Goal: Task Accomplishment & Management: Use online tool/utility

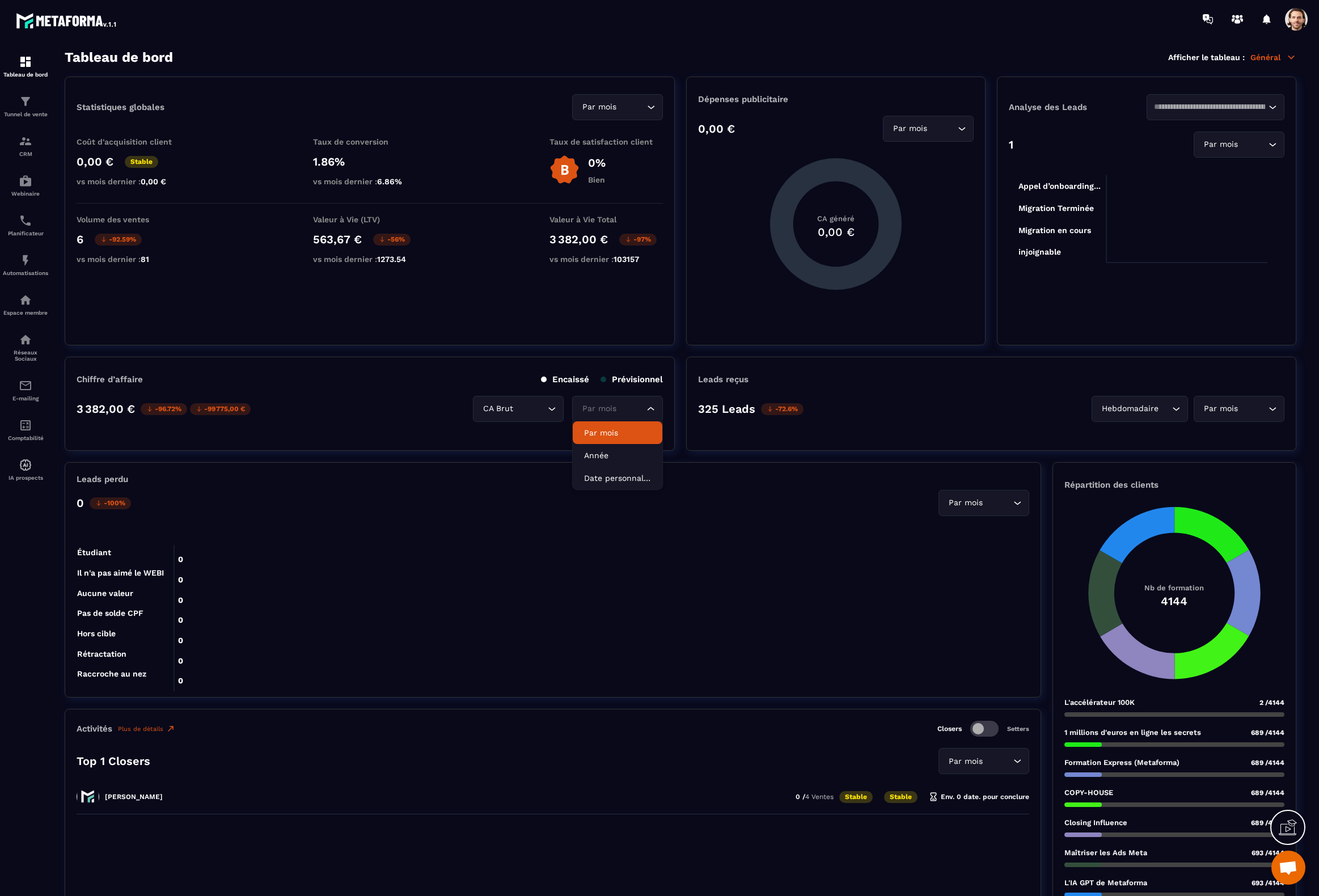
click at [626, 403] on input "Search for option" at bounding box center [612, 409] width 64 height 12
click at [611, 471] on li "Date personnalisée" at bounding box center [618, 478] width 89 height 23
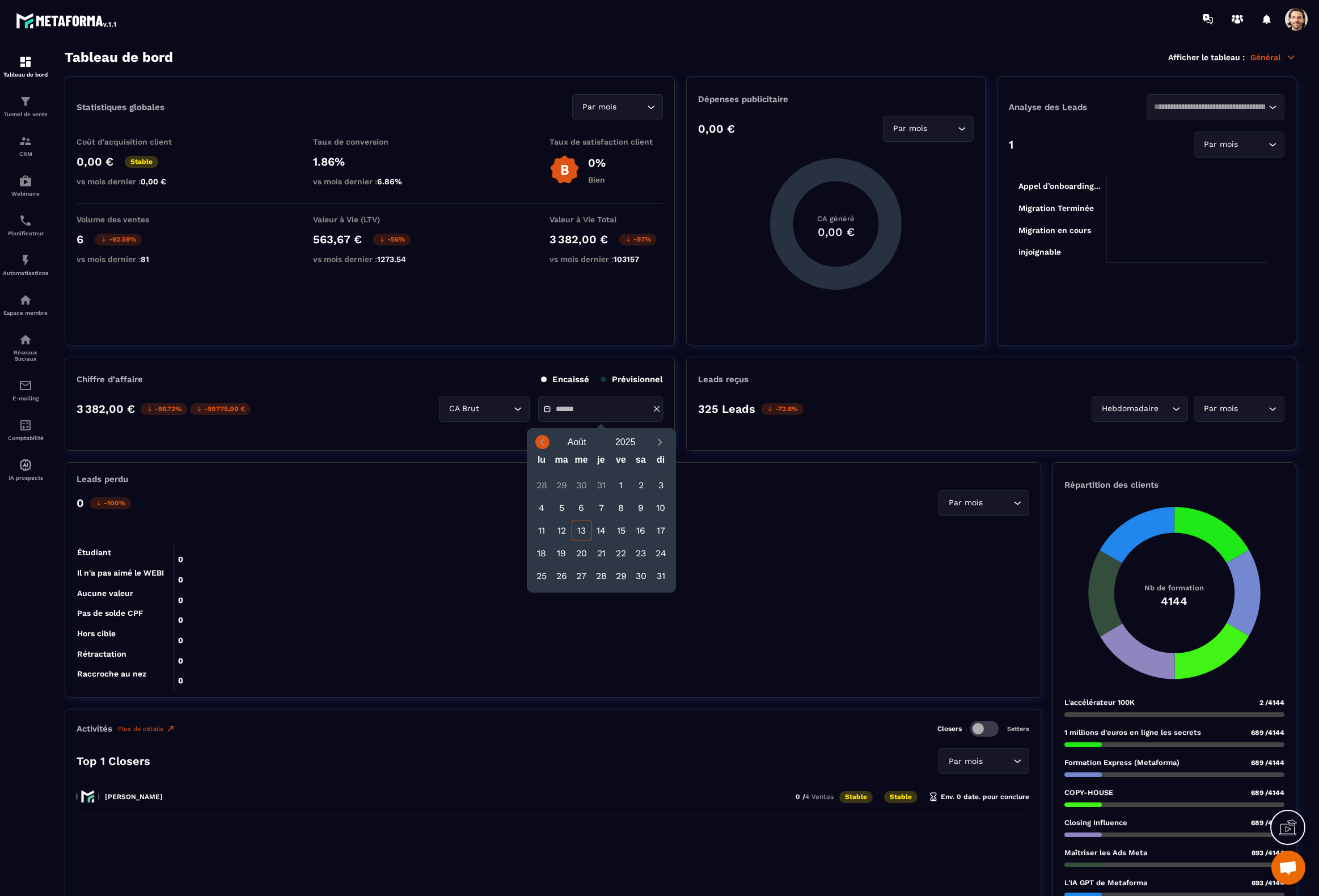
click at [540, 448] on span "Previous month" at bounding box center [542, 442] width 14 height 14
click at [563, 485] on div "1" at bounding box center [562, 485] width 20 height 20
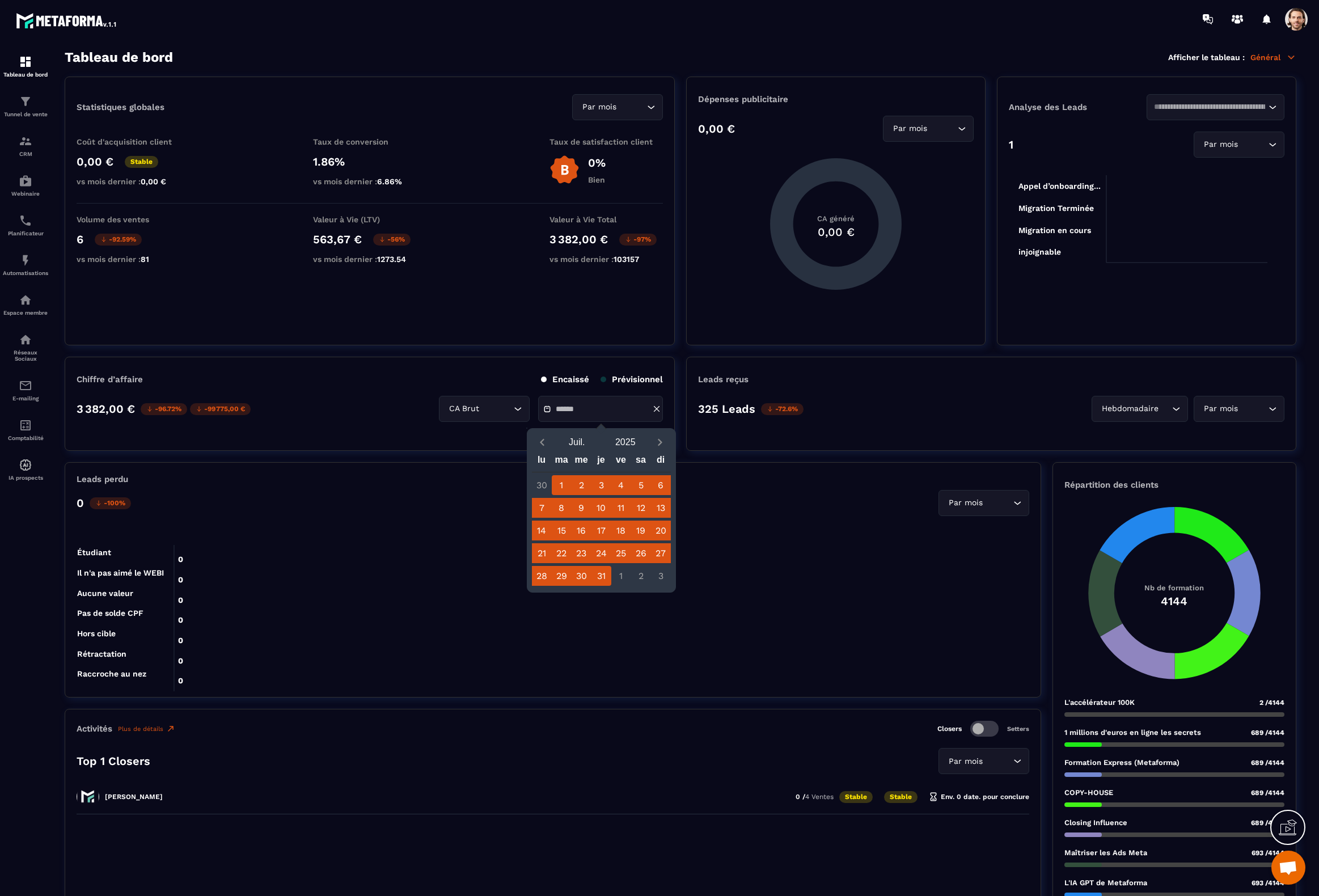
click at [607, 573] on div "31" at bounding box center [601, 576] width 20 height 20
type input "**********"
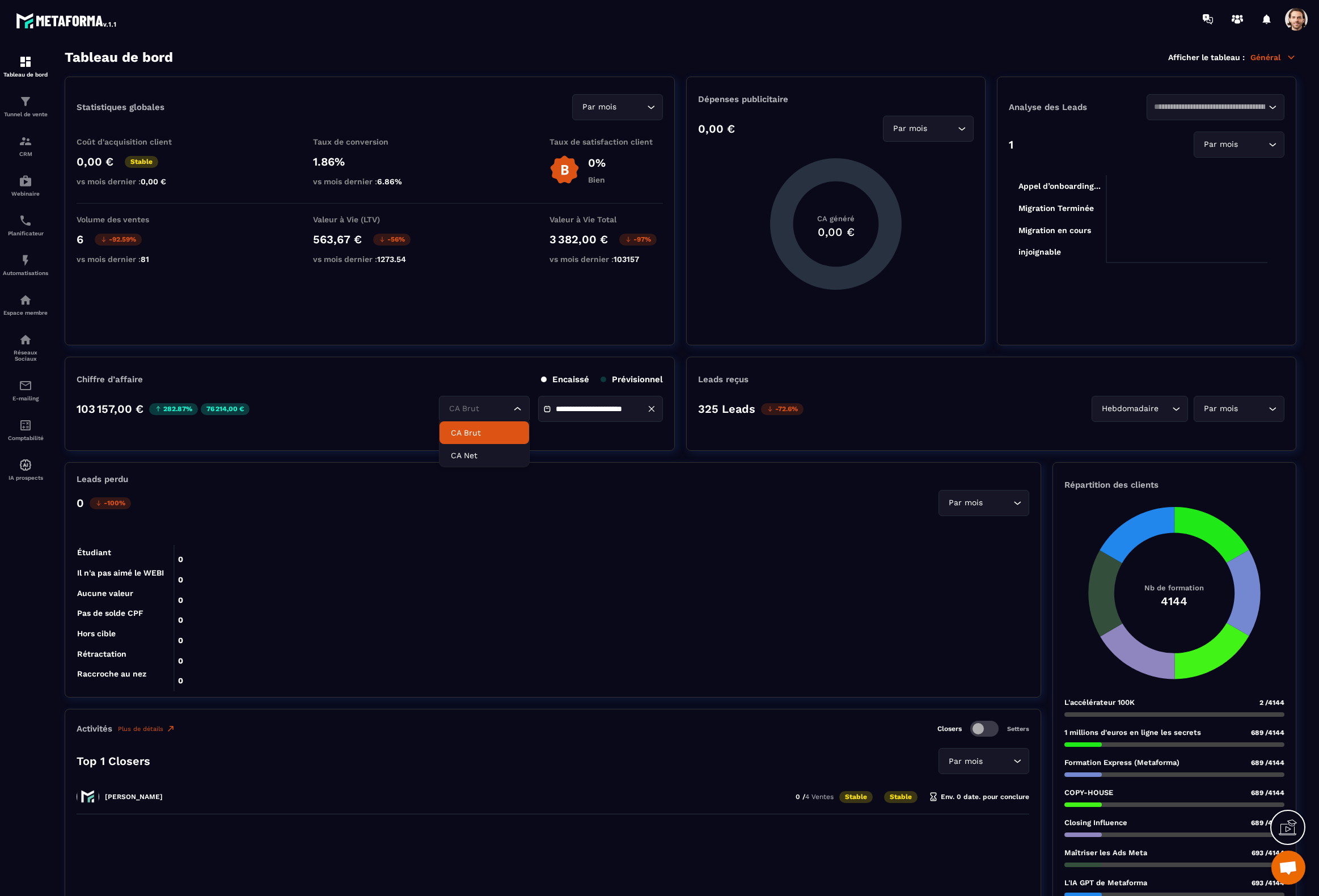
click at [513, 402] on div "CA Brut Loading..." at bounding box center [484, 409] width 91 height 26
click at [487, 454] on p "CA Net" at bounding box center [484, 455] width 67 height 11
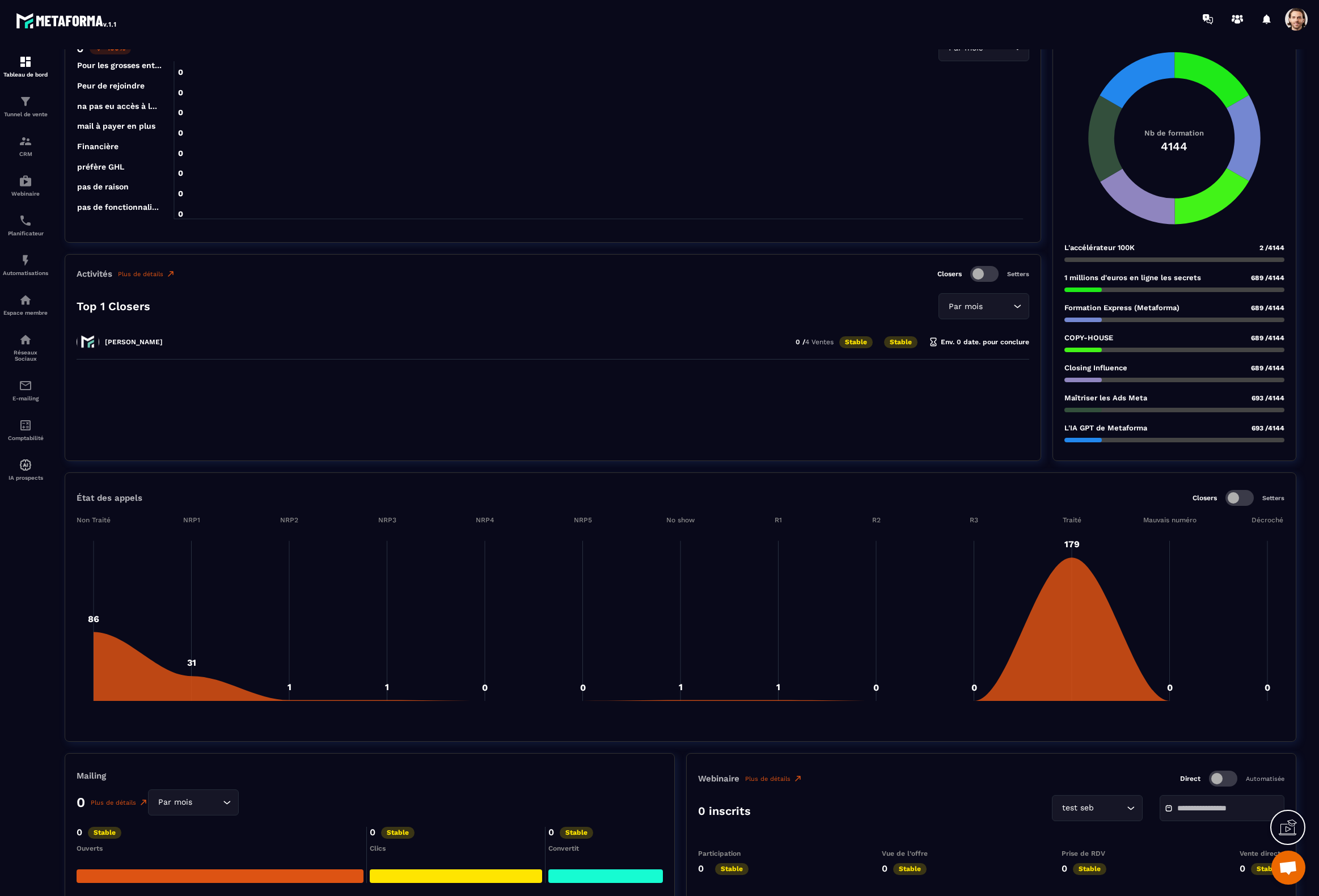
scroll to position [471, 0]
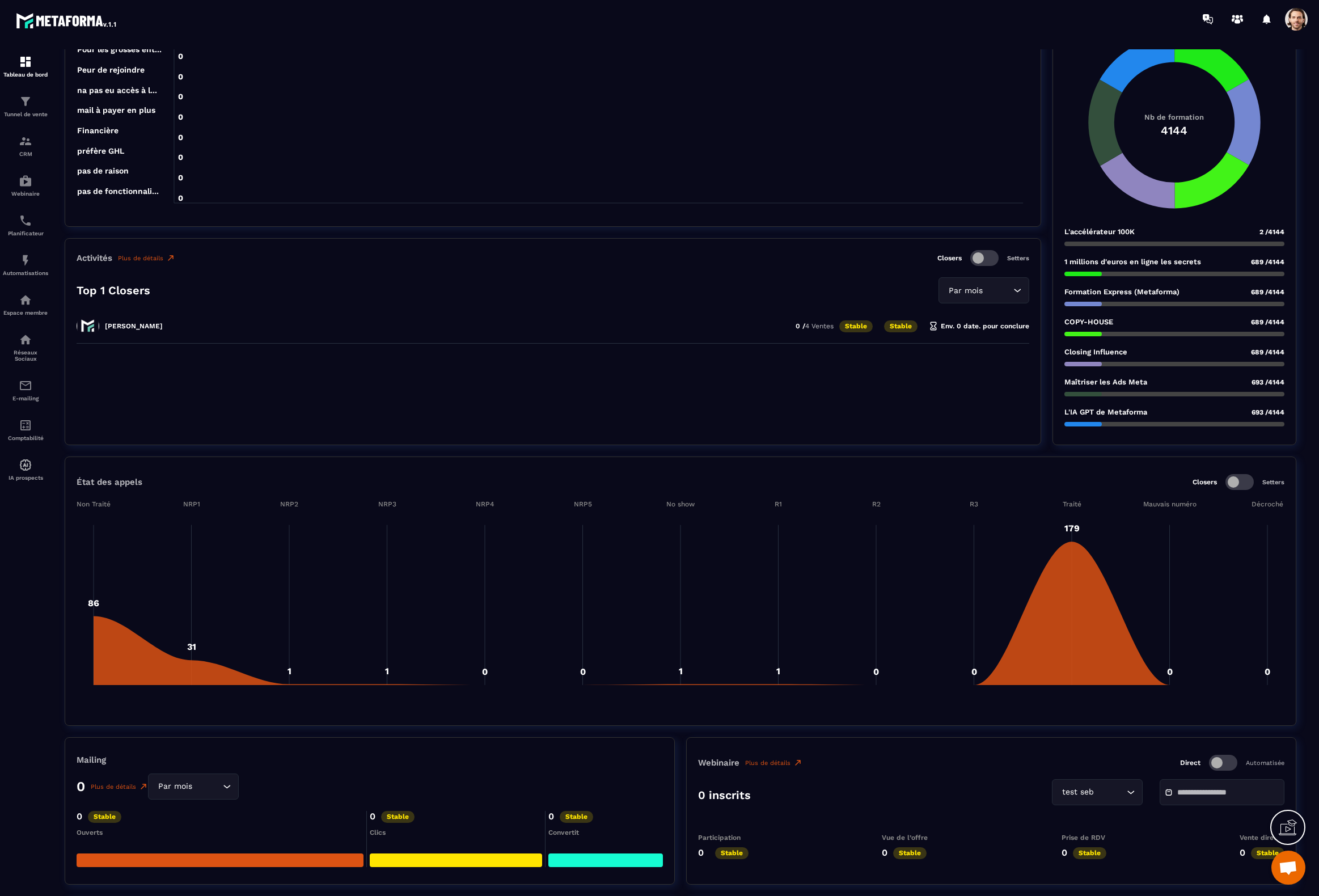
click at [961, 297] on div "Par mois Loading..." at bounding box center [984, 290] width 91 height 26
click at [963, 334] on p "Année" at bounding box center [984, 337] width 67 height 11
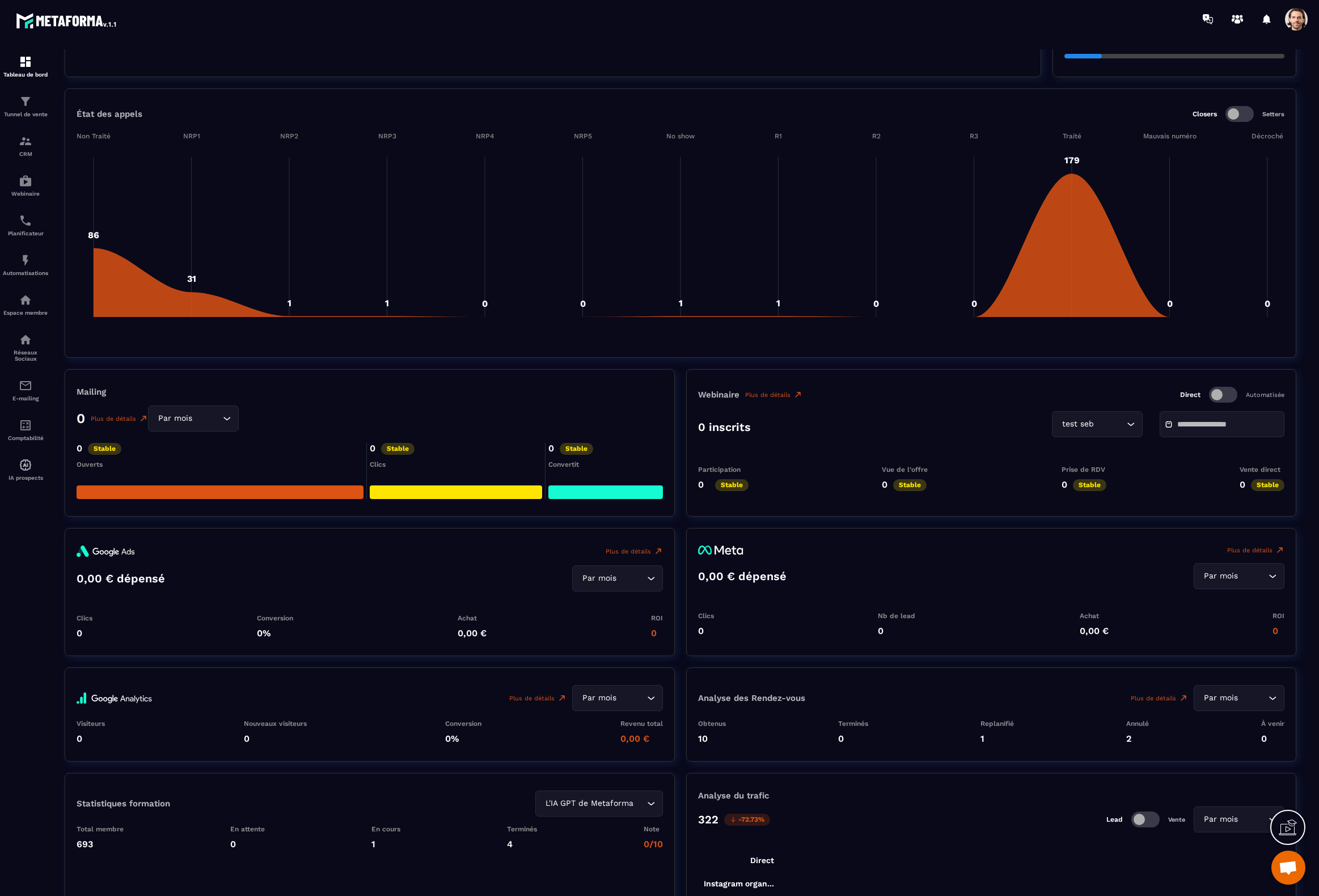
scroll to position [999, 0]
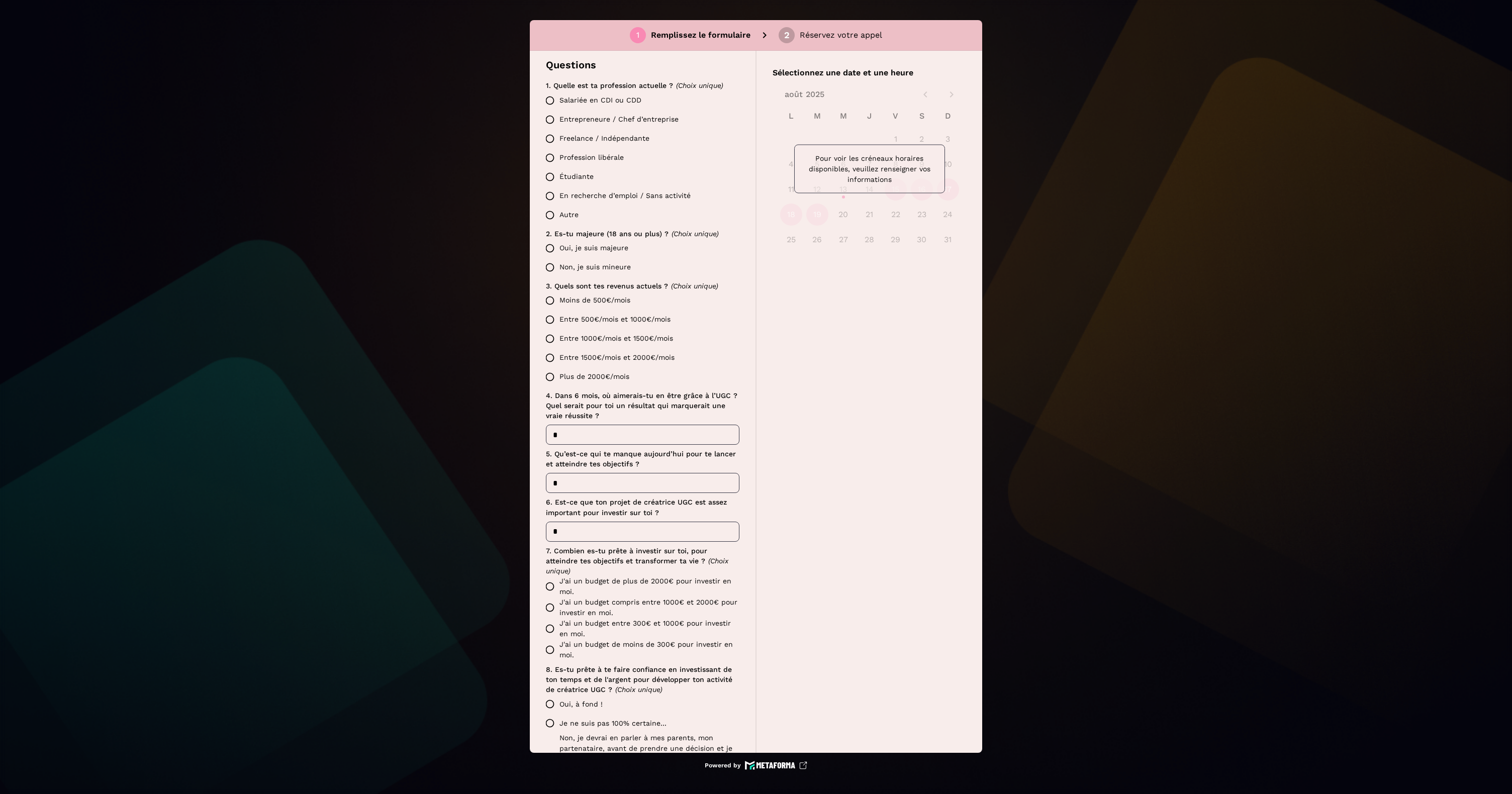
scroll to position [233, 0]
